Goal: Entertainment & Leisure: Consume media (video, audio)

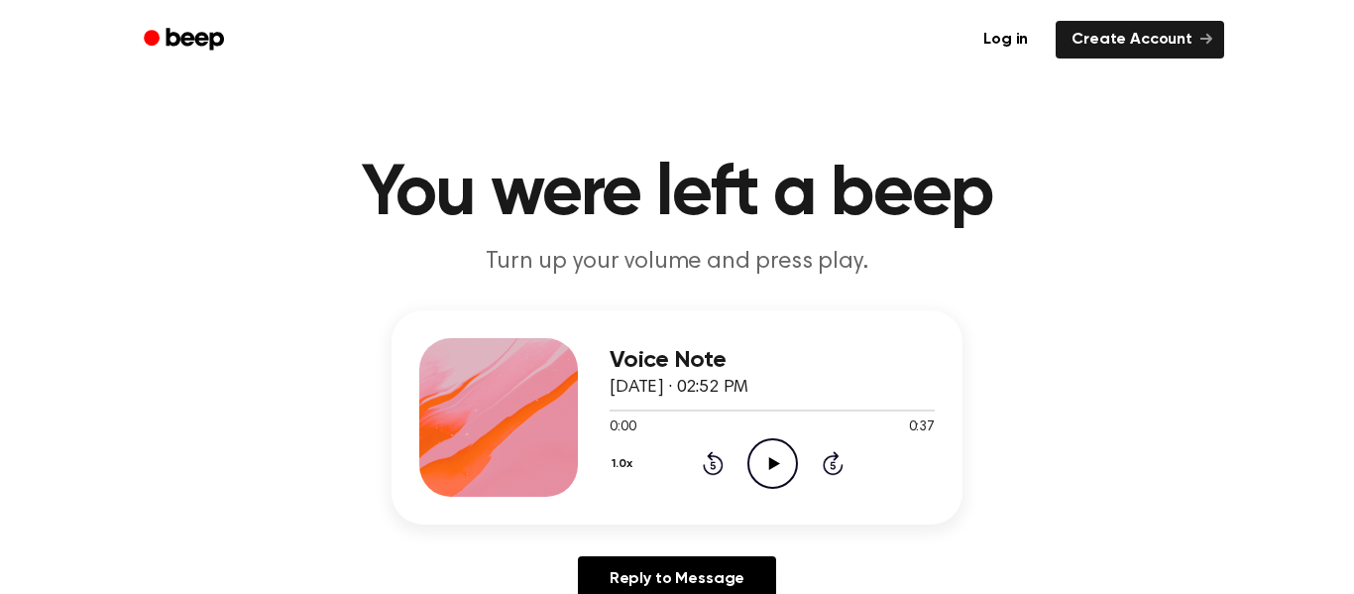
click at [787, 483] on circle at bounding box center [772, 463] width 49 height 49
click at [832, 465] on icon at bounding box center [831, 466] width 5 height 8
click at [837, 472] on icon at bounding box center [833, 463] width 21 height 24
click at [835, 475] on icon at bounding box center [833, 463] width 21 height 24
click at [833, 466] on icon at bounding box center [831, 466] width 5 height 8
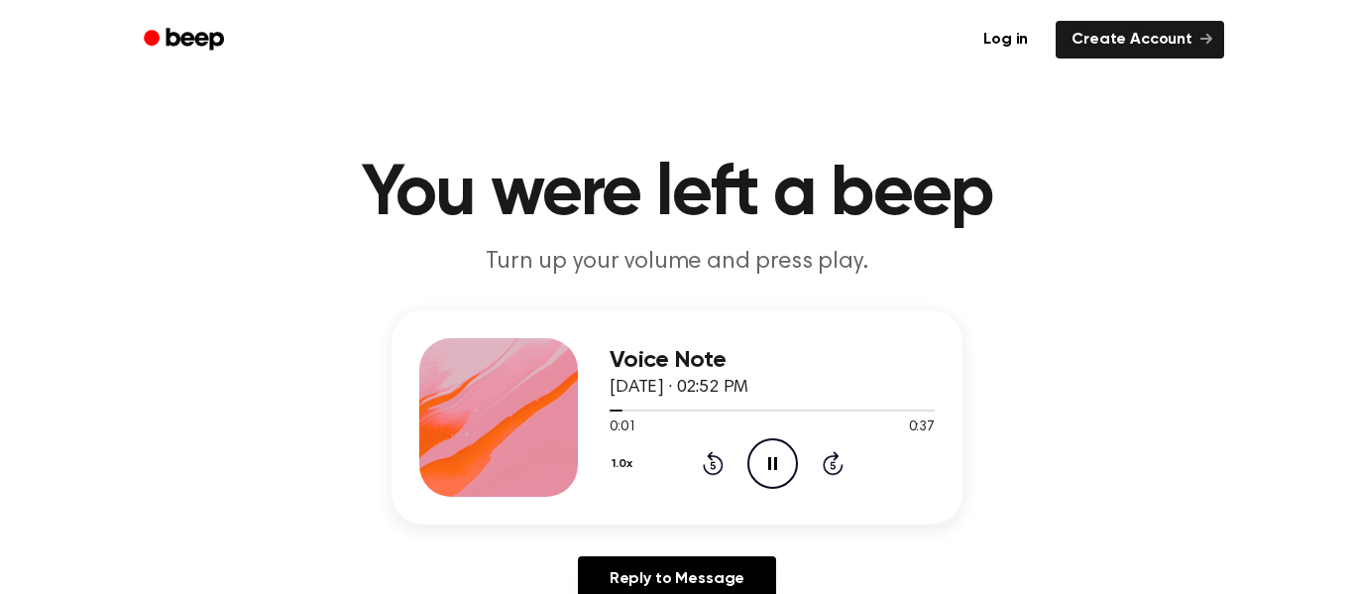
click at [772, 463] on icon "Pause Audio" at bounding box center [772, 463] width 51 height 51
click at [783, 468] on icon "Play Audio" at bounding box center [772, 463] width 51 height 51
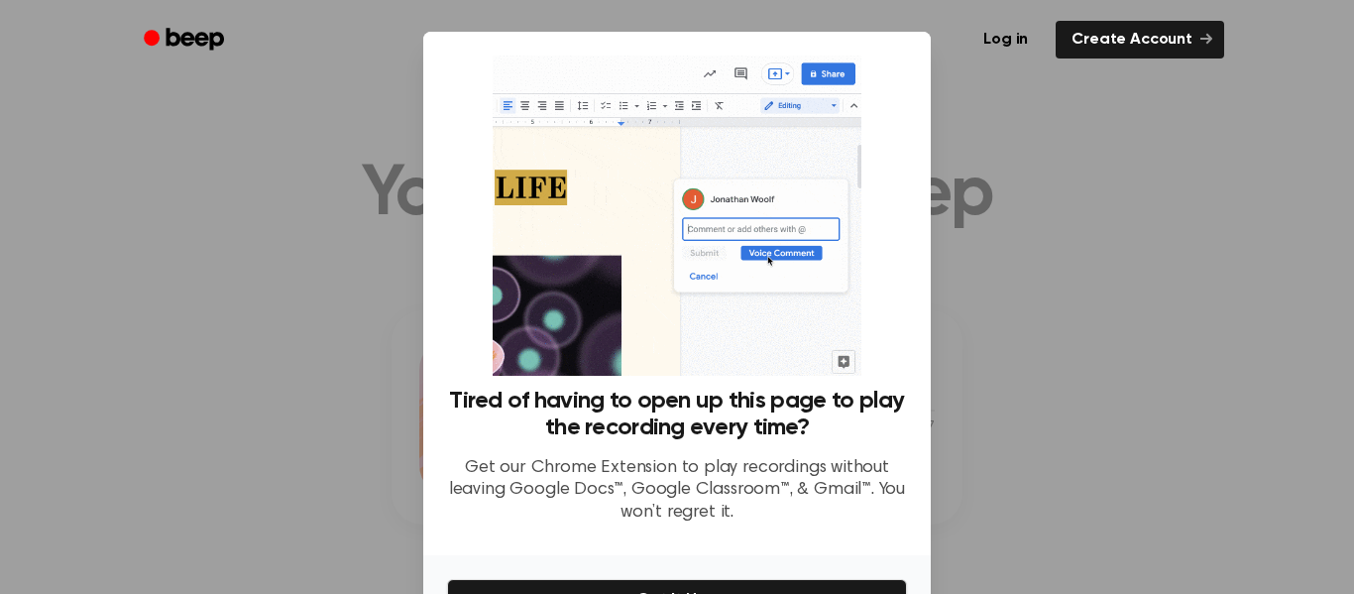
click at [1074, 383] on div at bounding box center [677, 297] width 1354 height 594
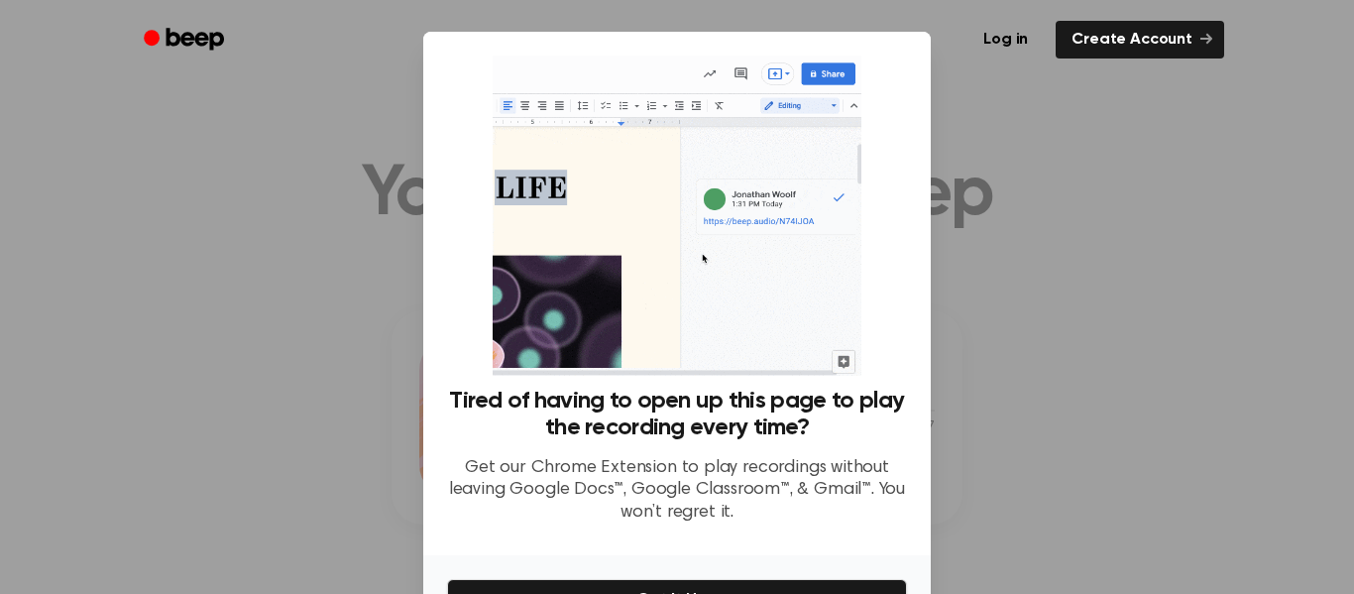
click at [1146, 434] on div at bounding box center [677, 297] width 1354 height 594
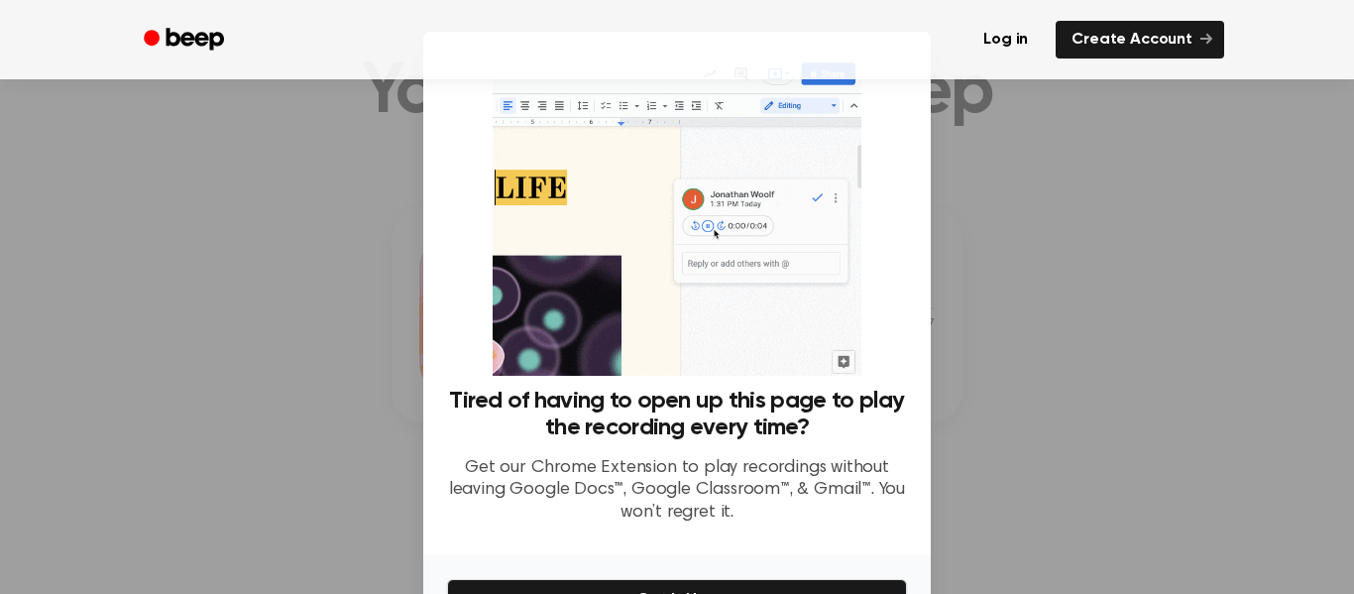
scroll to position [103, 0]
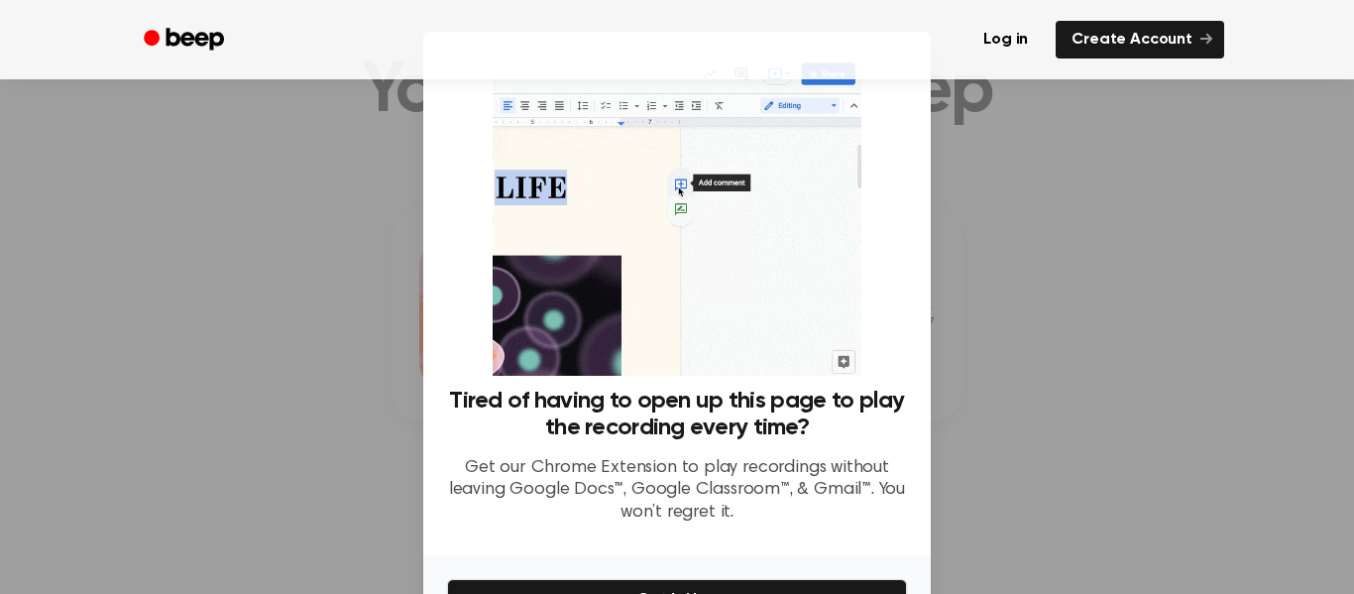
click at [901, 361] on div "Tired of having to open up this page to play the recording every time? Get our …" at bounding box center [677, 297] width 460 height 484
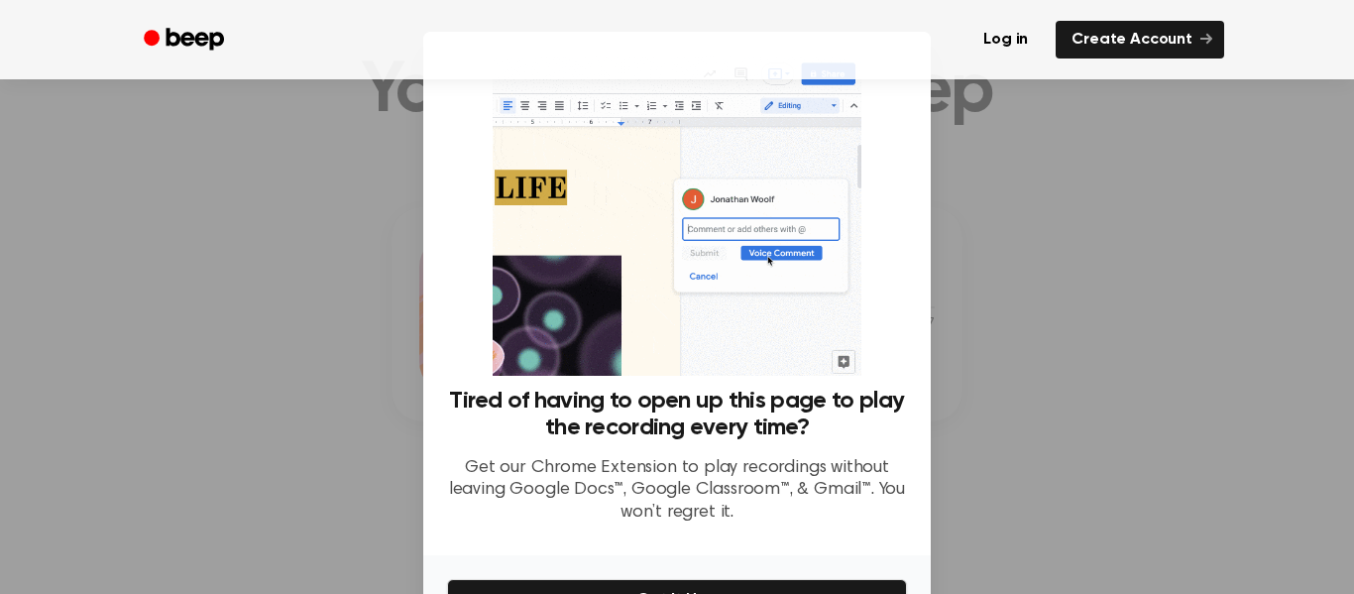
click at [901, 362] on div "Tired of having to open up this page to play the recording every time? Get our …" at bounding box center [677, 297] width 460 height 484
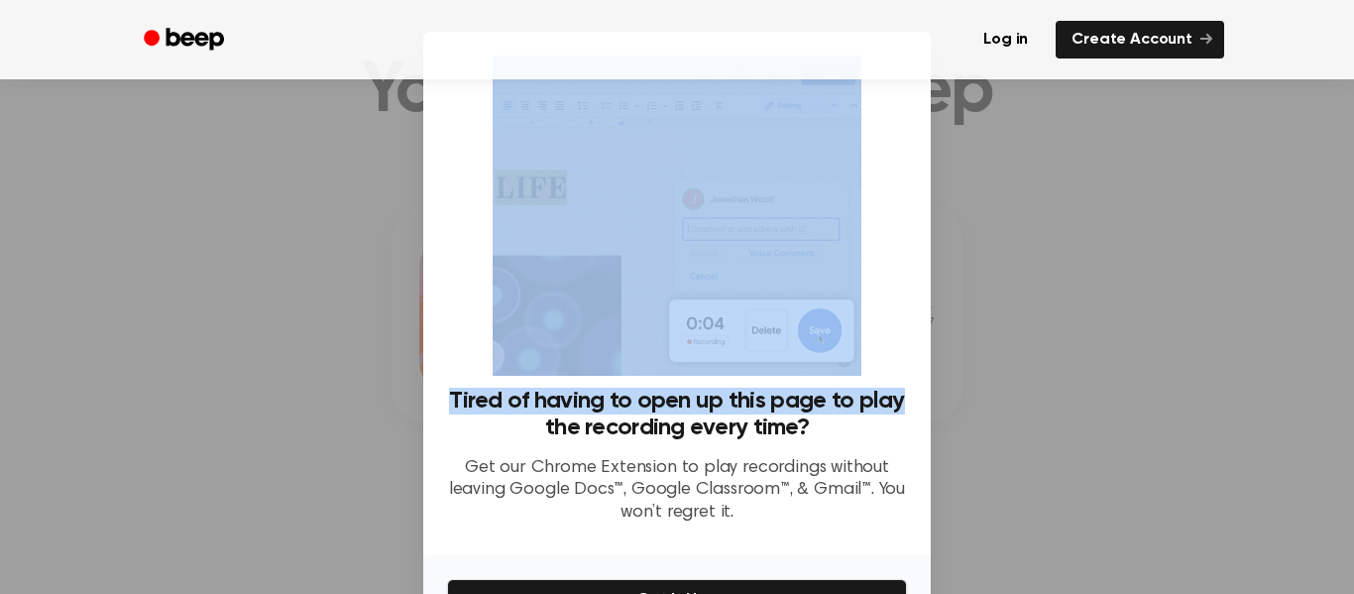
drag, startPoint x: 902, startPoint y: 364, endPoint x: 905, endPoint y: 292, distance: 71.4
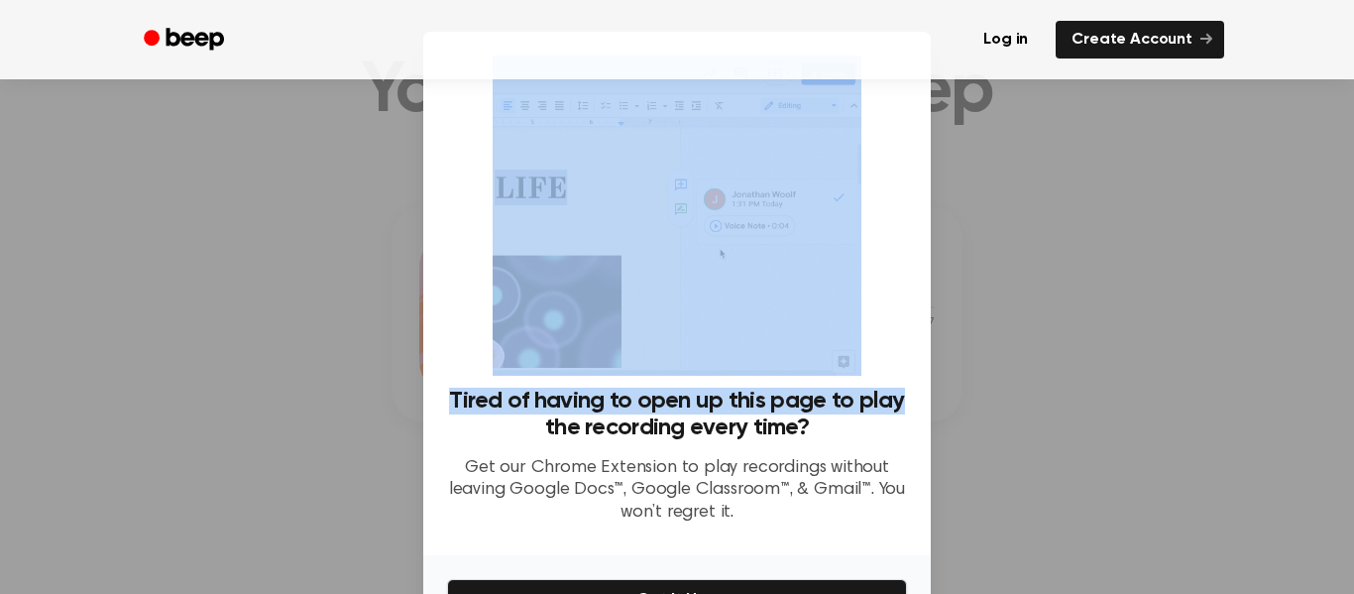
click at [905, 292] on div "Tired of having to open up this page to play the recording every time? Get our …" at bounding box center [677, 297] width 460 height 484
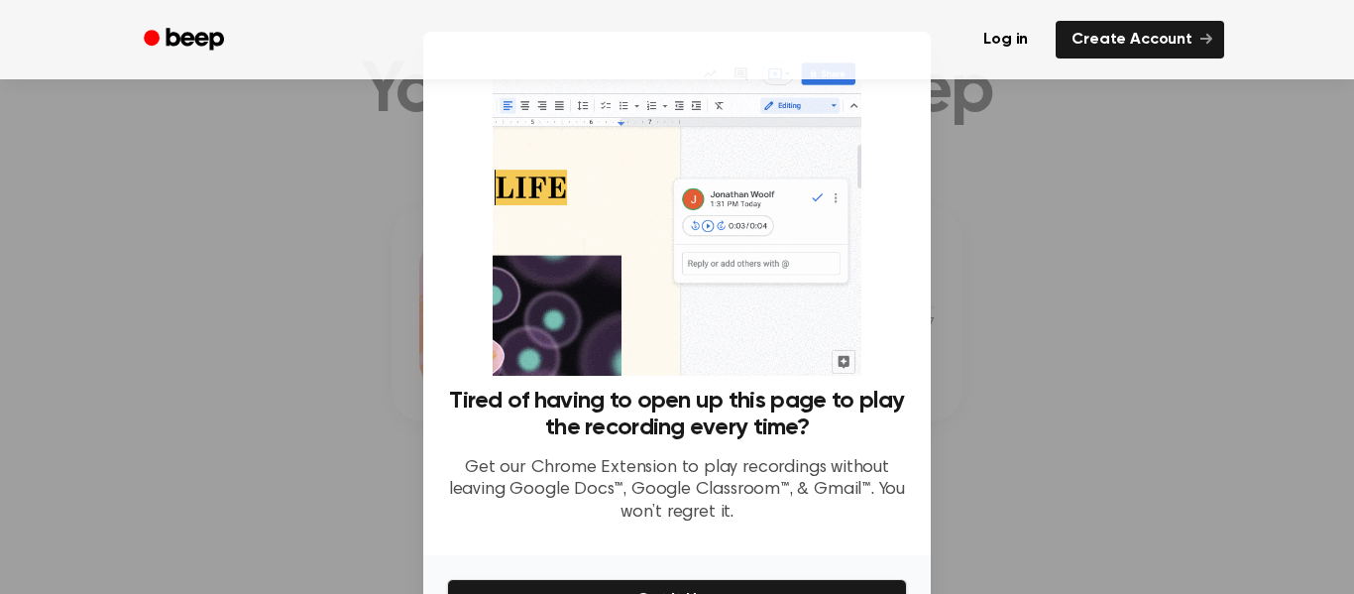
click at [168, 181] on div at bounding box center [677, 297] width 1354 height 594
